Goal: Check status

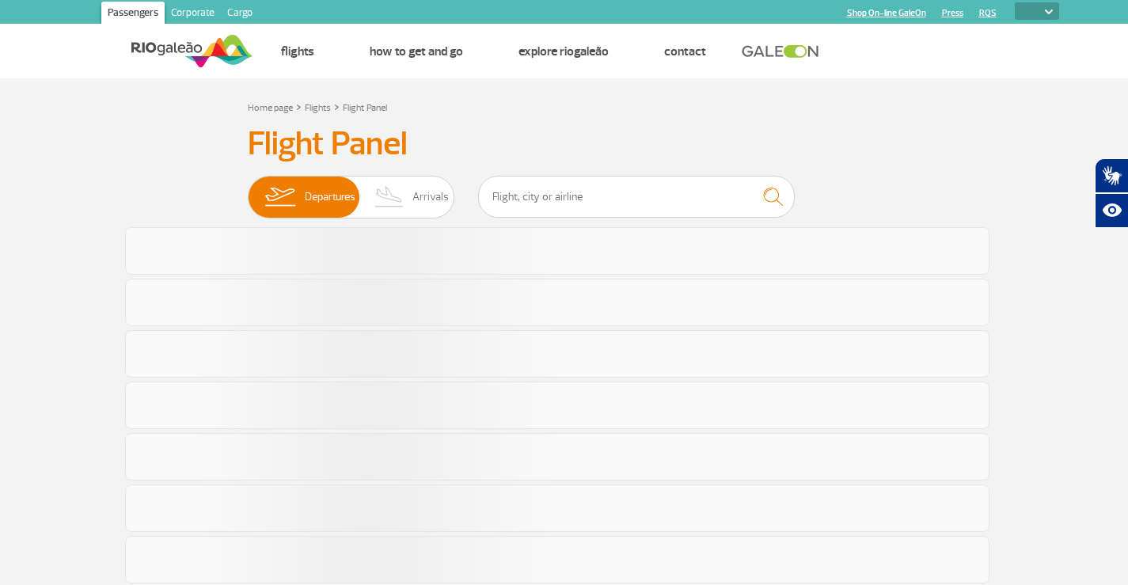
select select
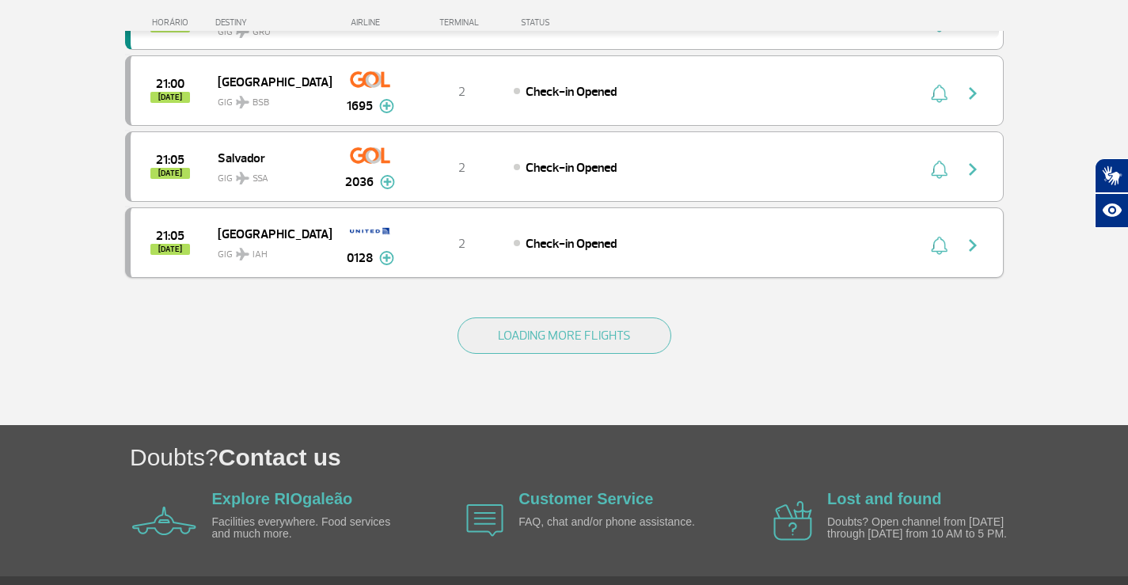
scroll to position [1467, 0]
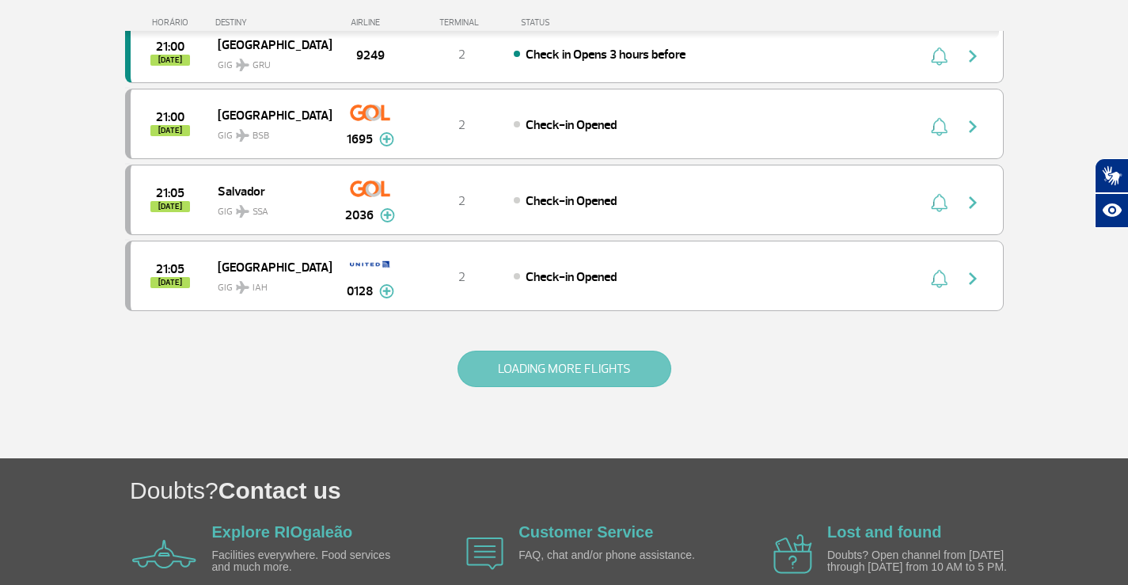
click at [599, 374] on button "LOADING MORE FLIGHTS" at bounding box center [565, 369] width 214 height 36
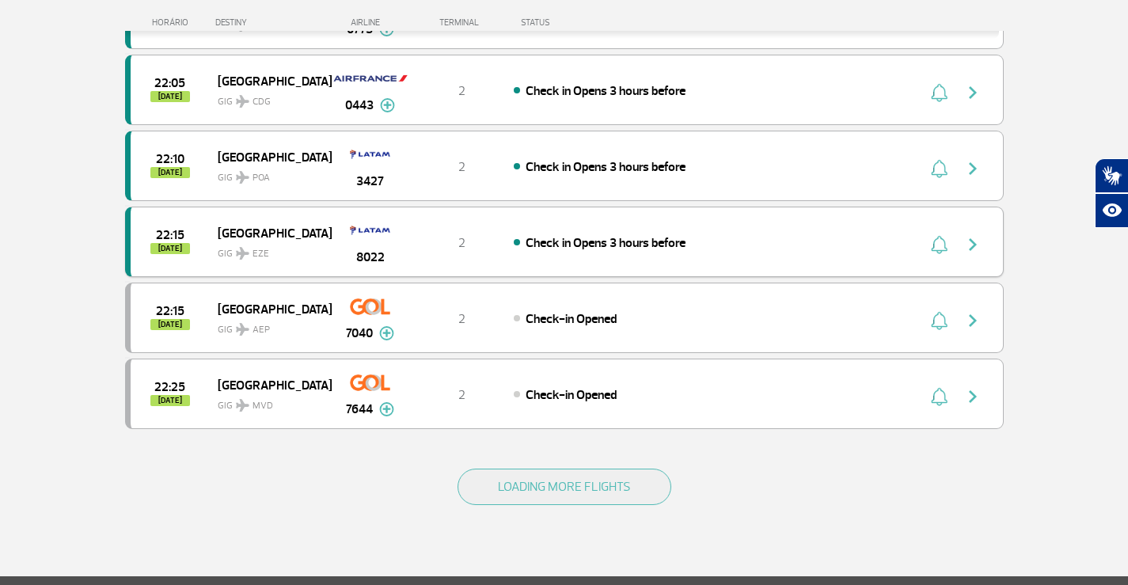
scroll to position [3069, 0]
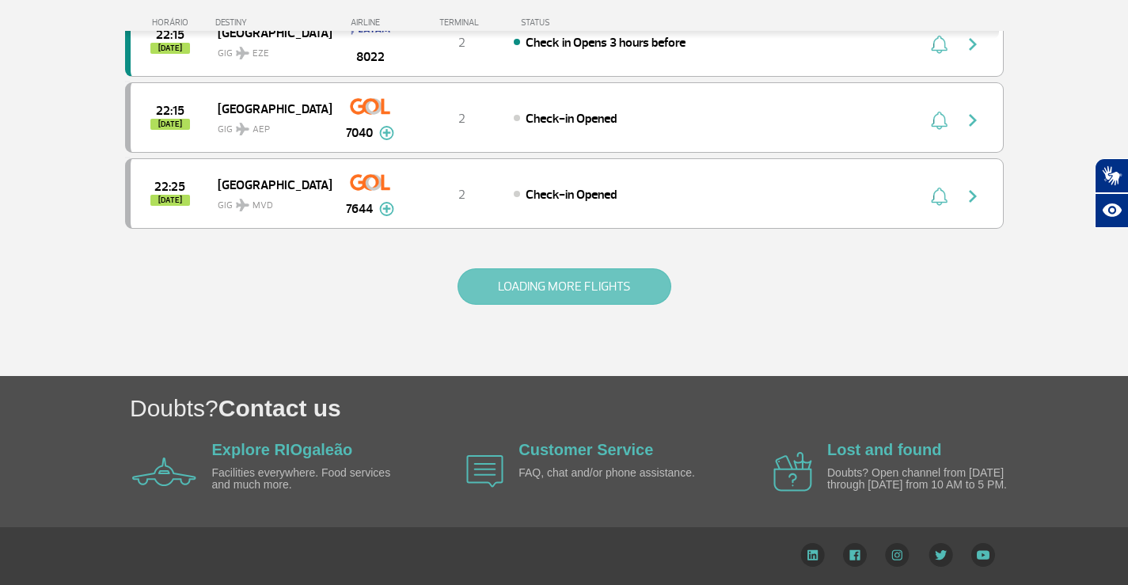
click at [581, 284] on button "LOADING MORE FLIGHTS" at bounding box center [565, 286] width 214 height 36
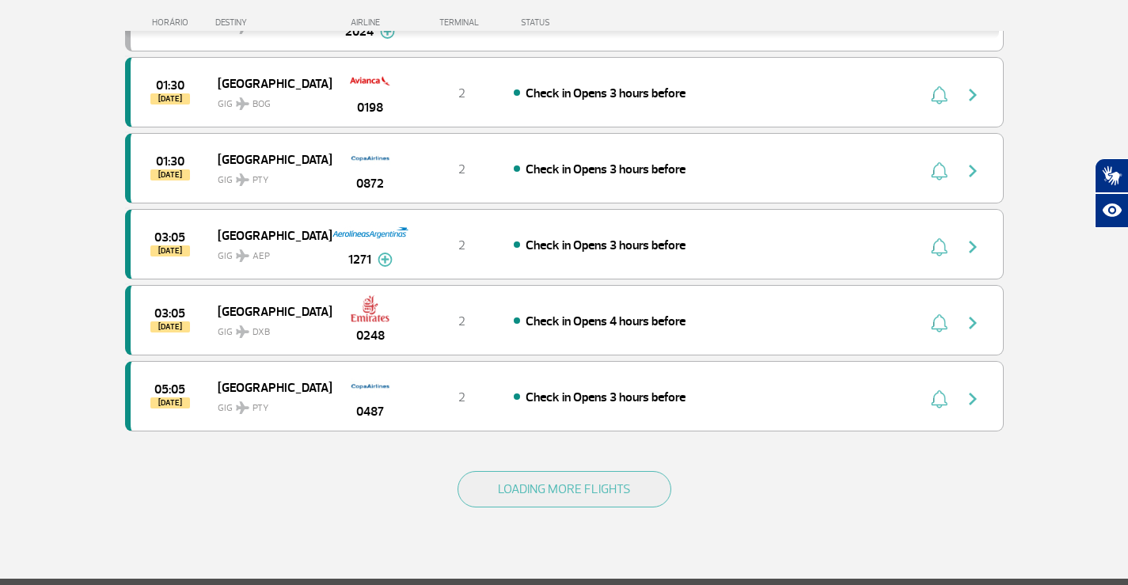
scroll to position [4590, 0]
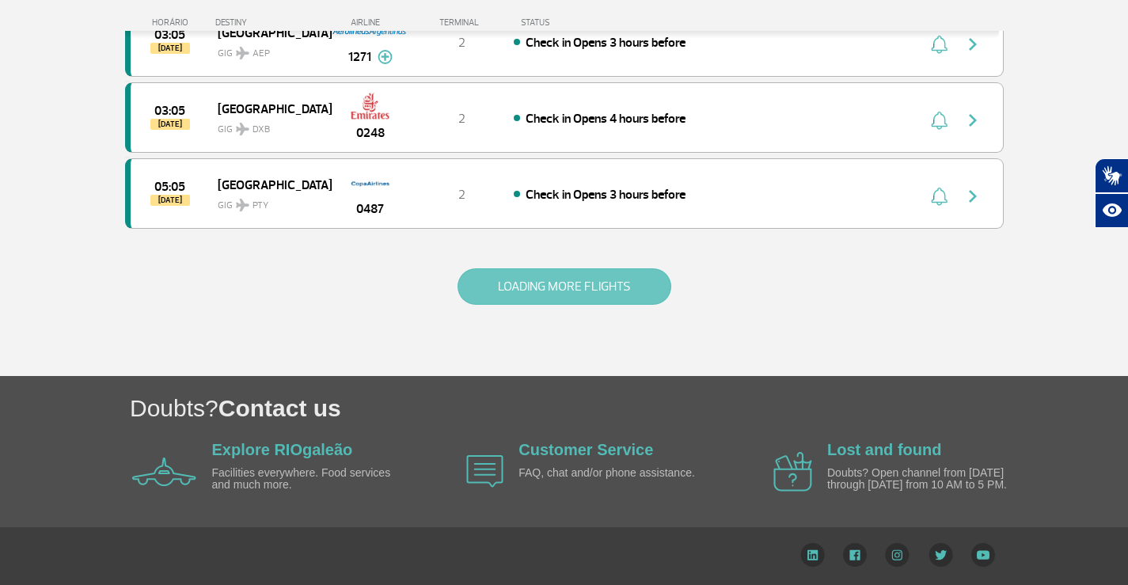
click at [638, 293] on button "LOADING MORE FLIGHTS" at bounding box center [565, 286] width 214 height 36
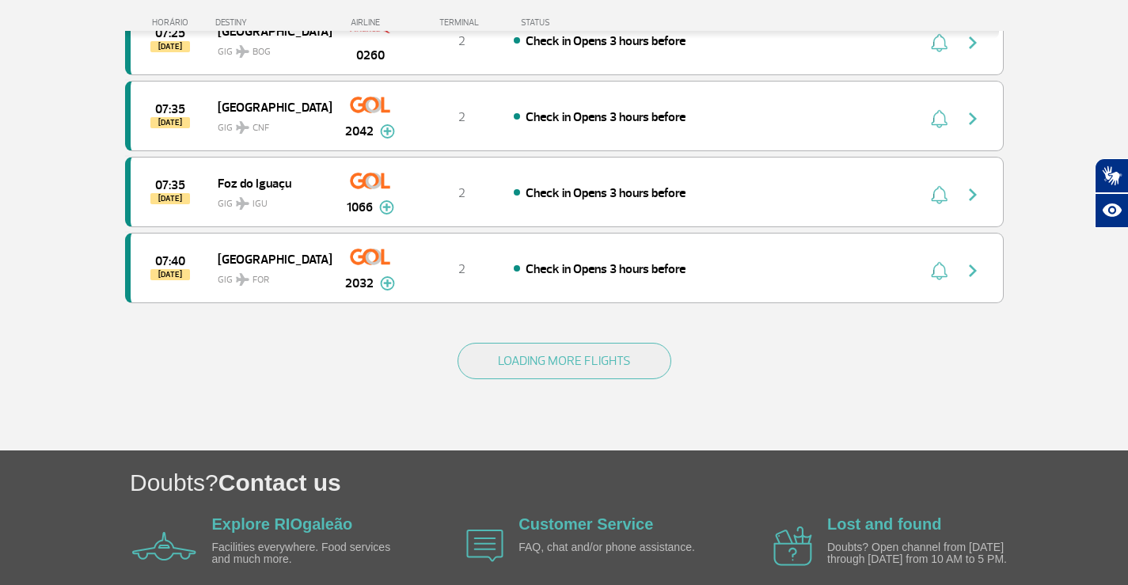
scroll to position [6110, 0]
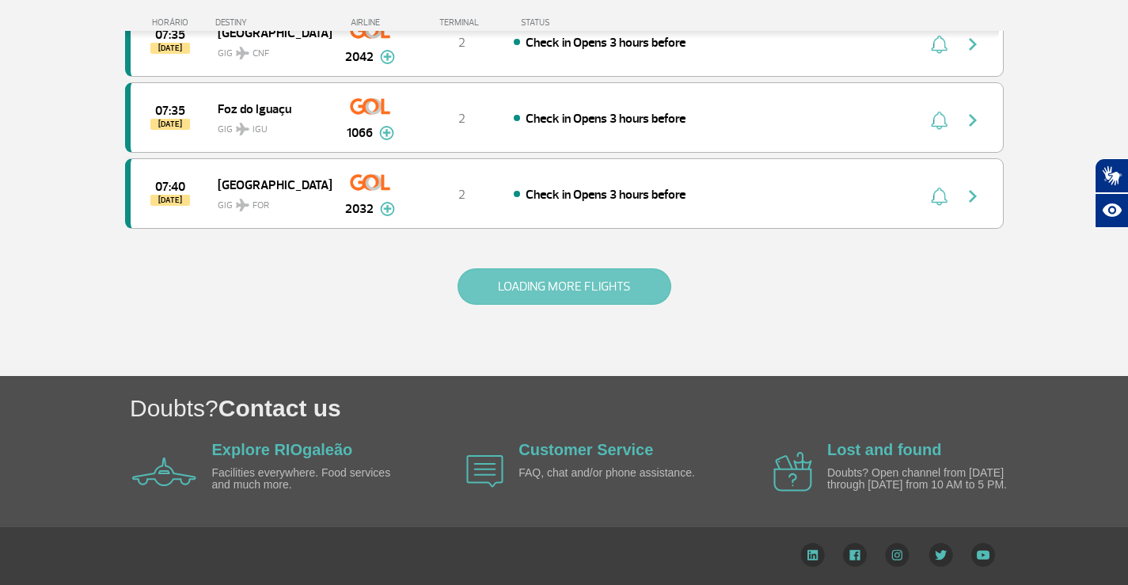
click at [558, 283] on button "LOADING MORE FLIGHTS" at bounding box center [565, 286] width 214 height 36
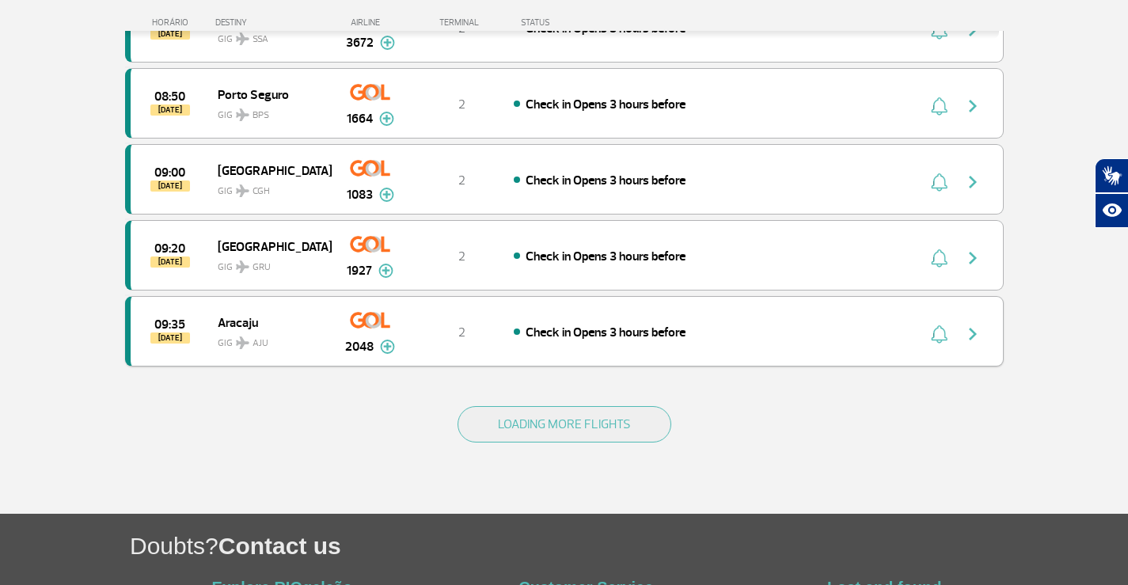
scroll to position [7535, 0]
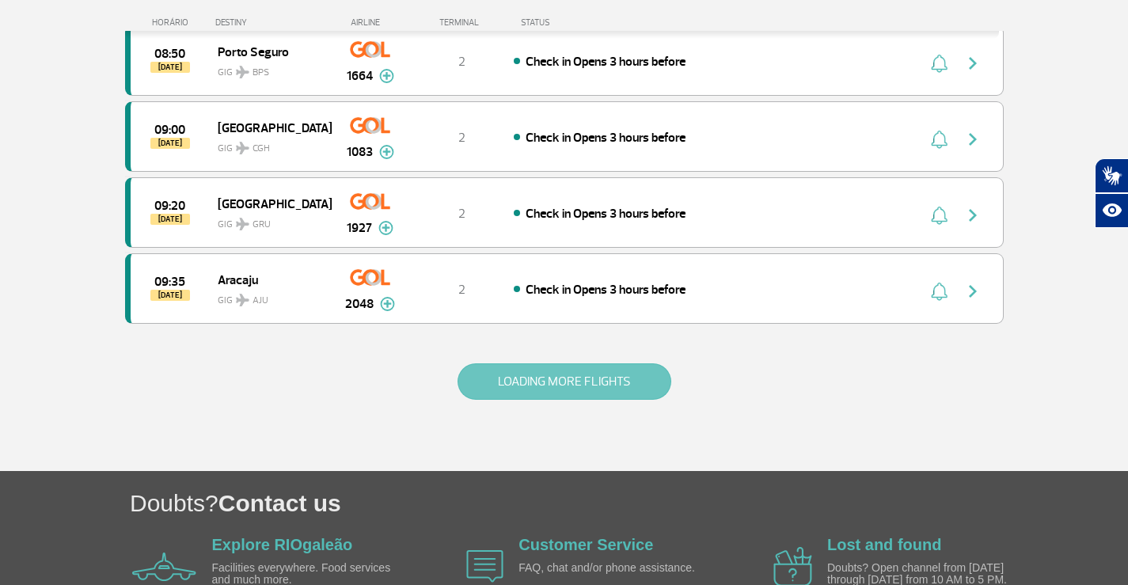
click at [580, 395] on button "LOADING MORE FLIGHTS" at bounding box center [565, 381] width 214 height 36
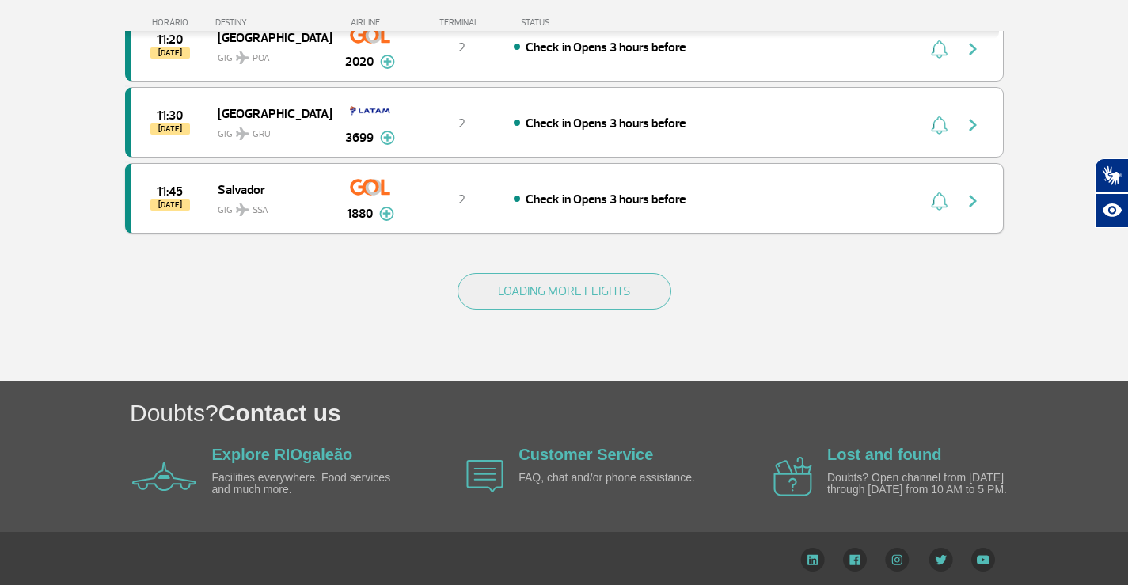
scroll to position [9151, 0]
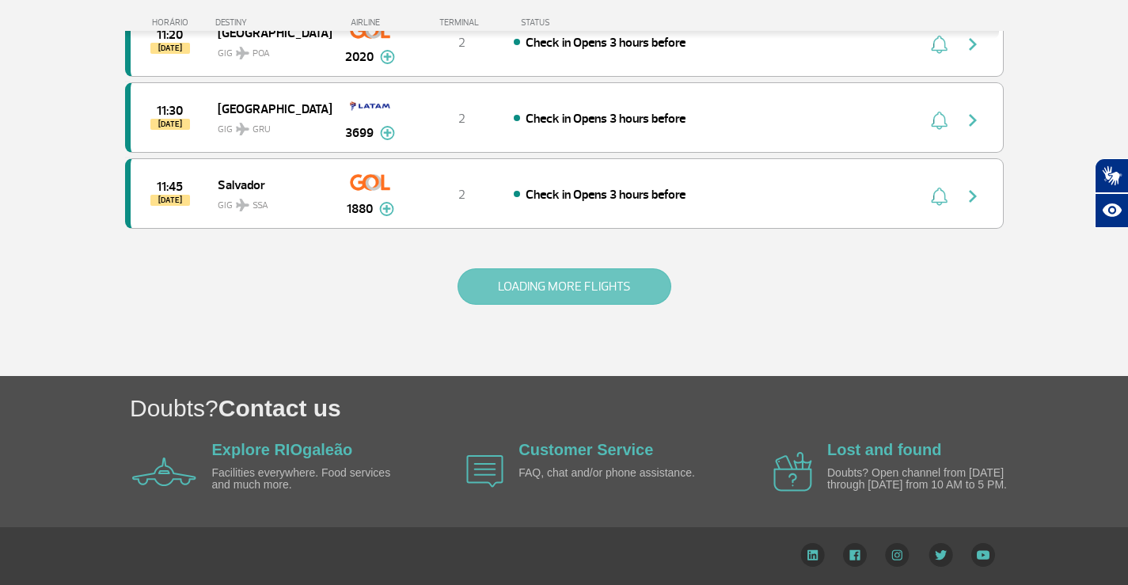
click at [572, 292] on button "LOADING MORE FLIGHTS" at bounding box center [565, 286] width 214 height 36
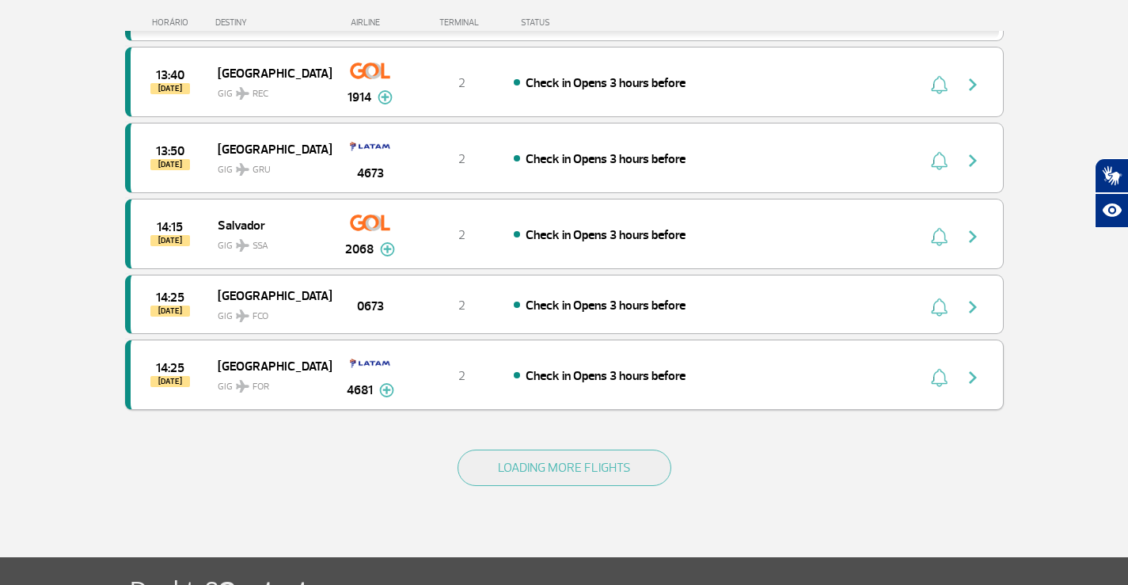
scroll to position [10497, 0]
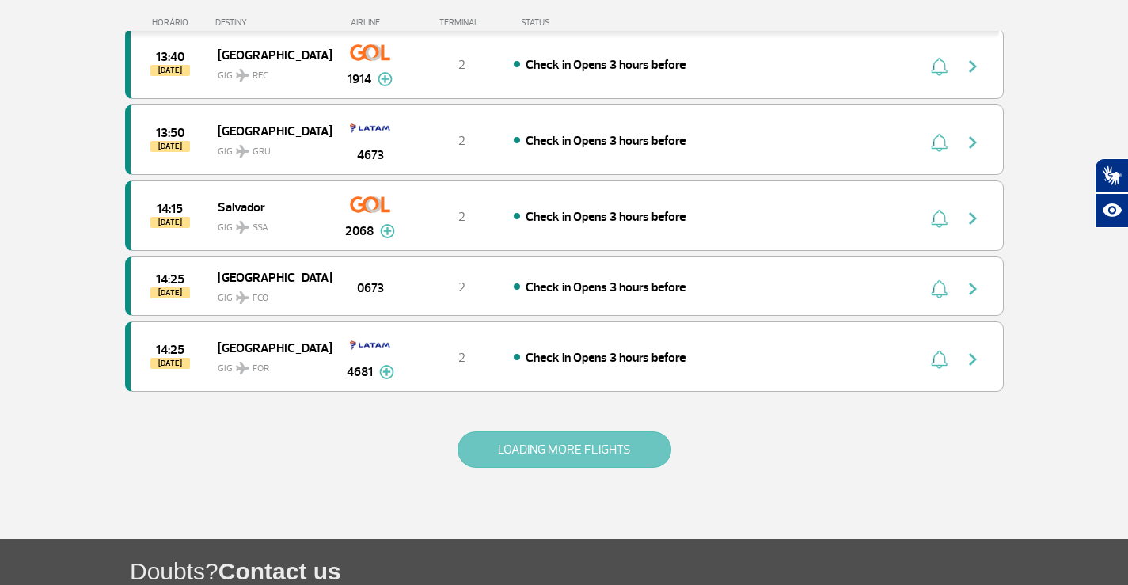
click at [564, 434] on button "LOADING MORE FLIGHTS" at bounding box center [565, 450] width 214 height 36
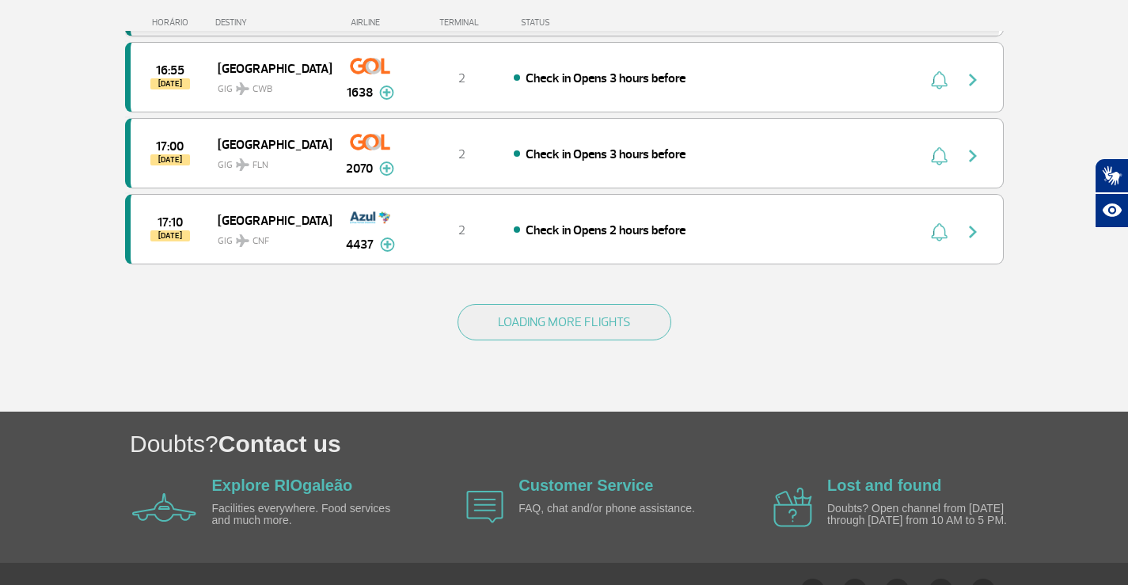
scroll to position [12160, 0]
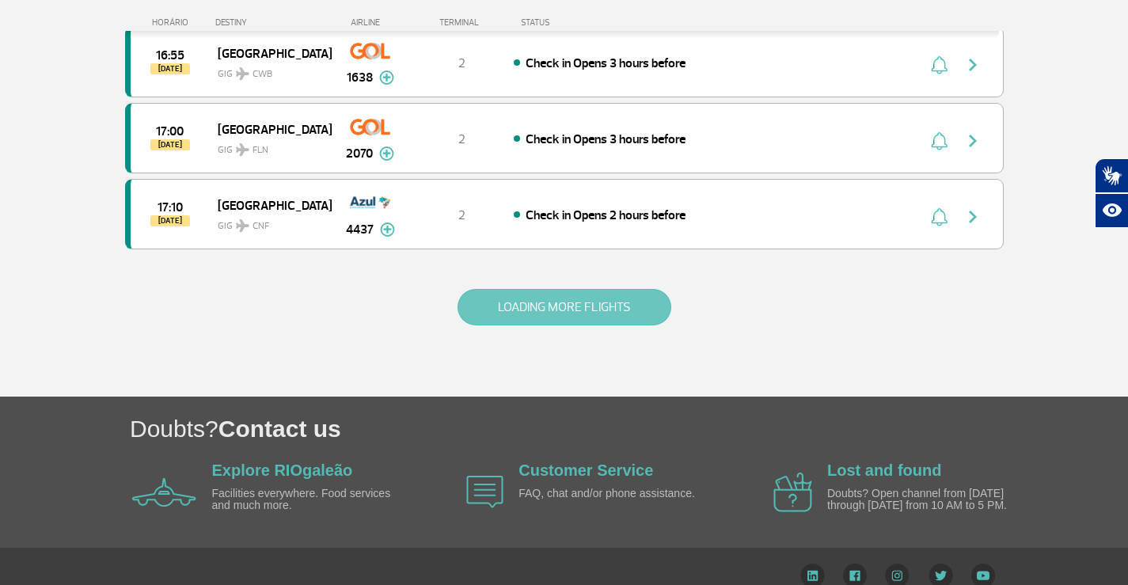
click at [539, 308] on button "LOADING MORE FLIGHTS" at bounding box center [565, 307] width 214 height 36
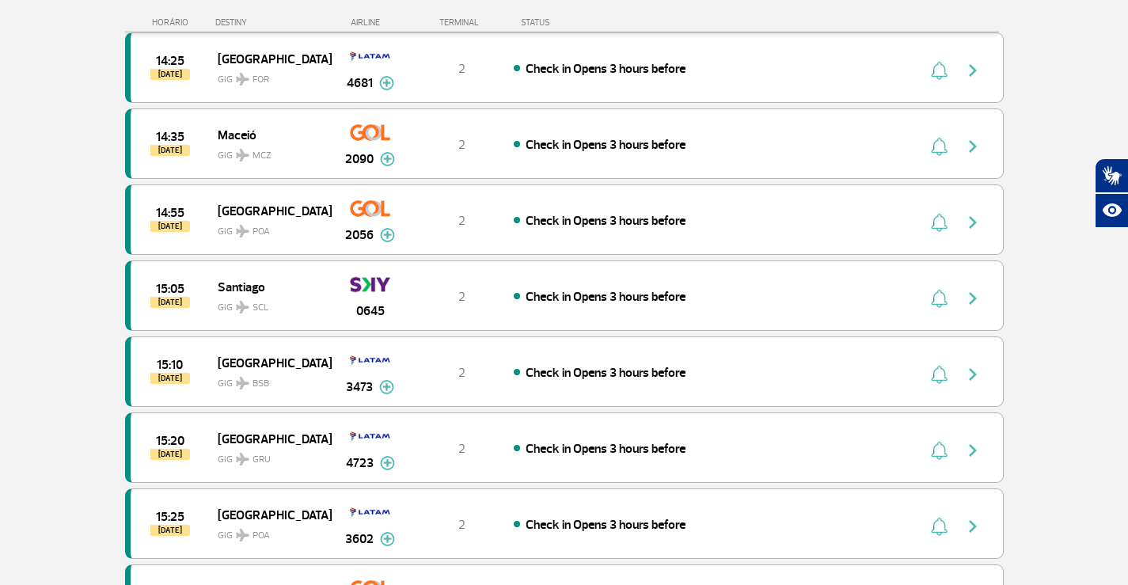
scroll to position [10734, 0]
